Goal: Task Accomplishment & Management: Manage account settings

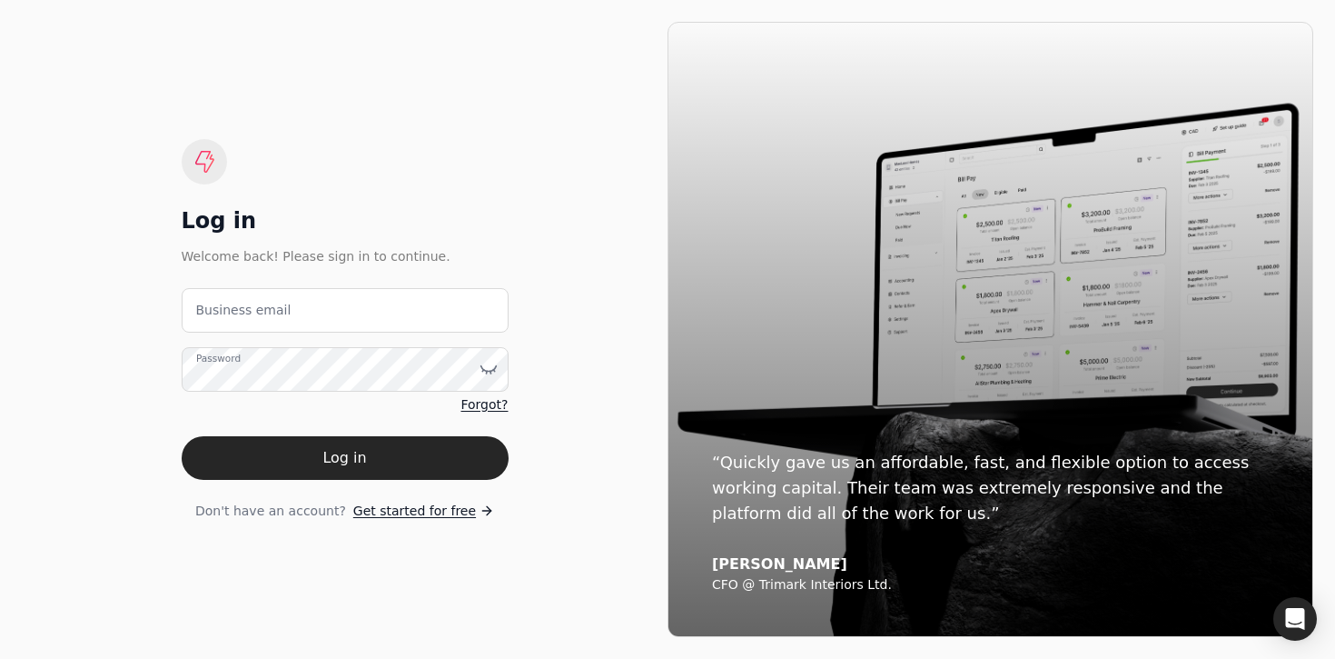
click at [394, 165] on div "Log in Welcome back! Please sign in to continue. Business email Password Forgot…" at bounding box center [345, 330] width 327 height 382
click at [549, 120] on div "Log in Welcome back! Please sign in to continue. Business email Password Forgot…" at bounding box center [345, 329] width 646 height 615
click at [521, 214] on div "Log in Welcome back! Please sign in to continue. Business email Password Forgot…" at bounding box center [345, 329] width 646 height 615
click at [371, 100] on div "Log in Welcome back! Please sign in to continue. Business email Password Forgot…" at bounding box center [345, 329] width 646 height 615
